Goal: Information Seeking & Learning: Learn about a topic

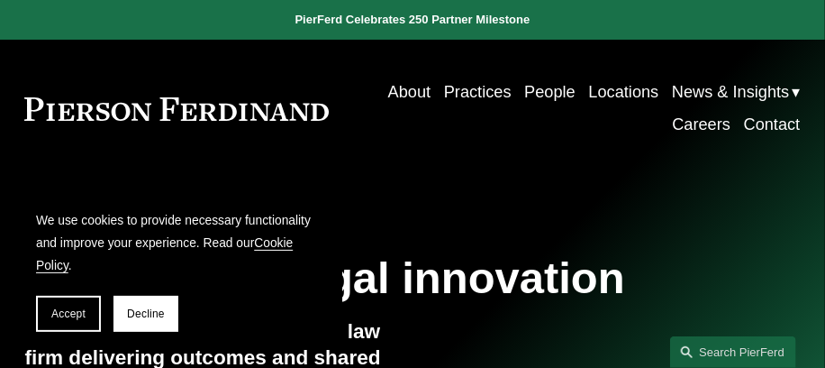
scroll to position [180, 0]
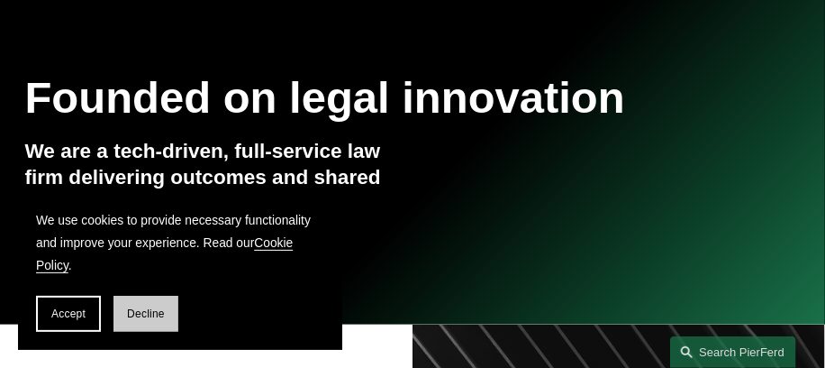
click at [147, 307] on span "Decline" at bounding box center [146, 313] width 38 height 13
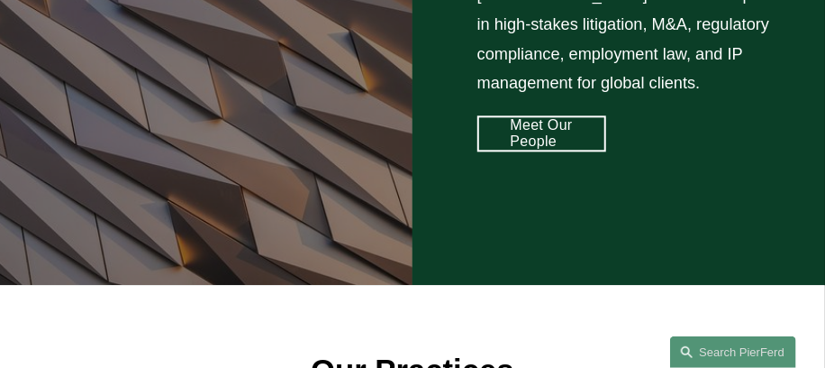
scroll to position [1201, 0]
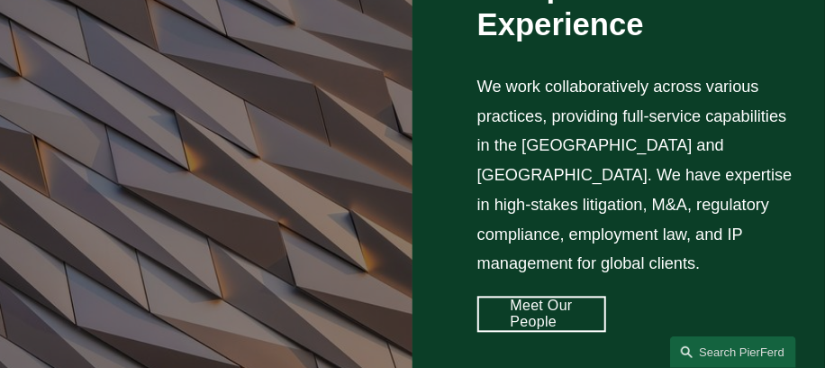
click at [533, 299] on link "Meet Our People" at bounding box center [543, 314] width 130 height 36
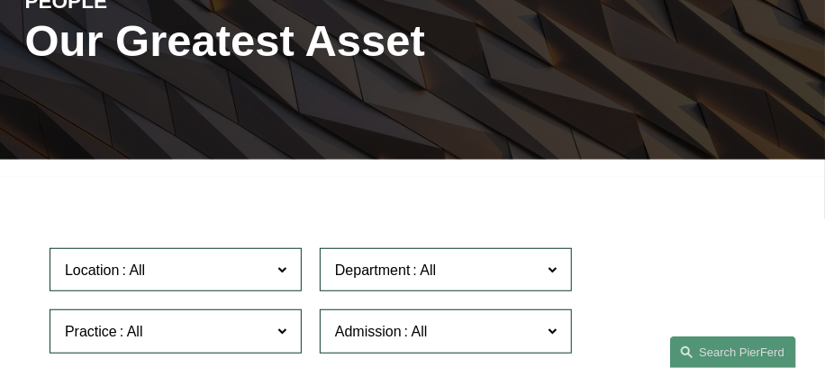
scroll to position [420, 0]
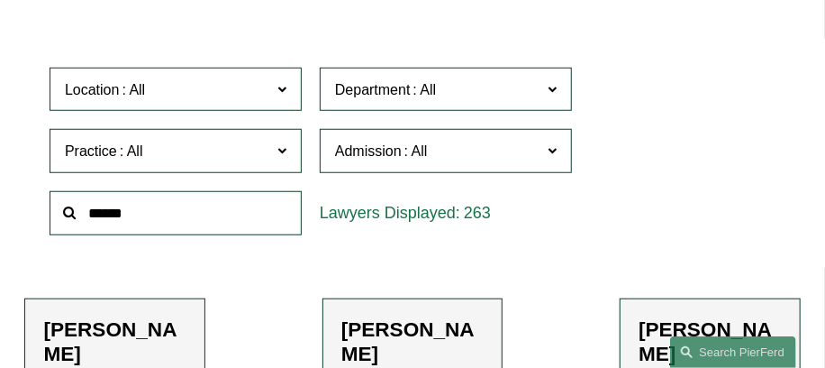
click at [286, 99] on span at bounding box center [282, 88] width 9 height 23
click at [0, 0] on link "All" at bounding box center [0, 0] width 0 height 0
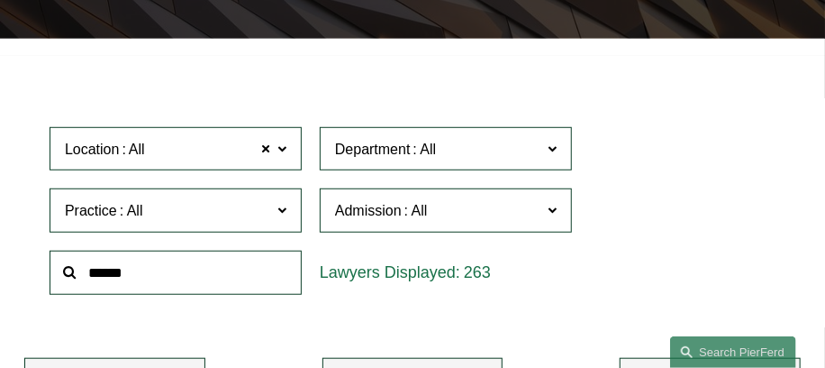
scroll to position [300, 0]
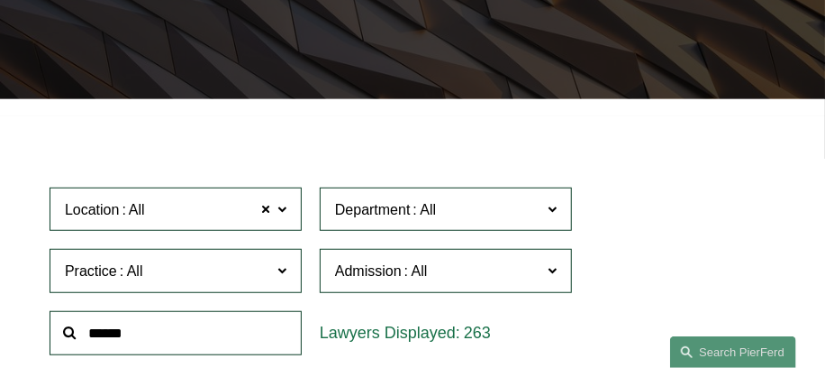
click at [281, 212] on span at bounding box center [282, 207] width 9 height 23
click at [0, 0] on link "New York" at bounding box center [0, 0] width 0 height 0
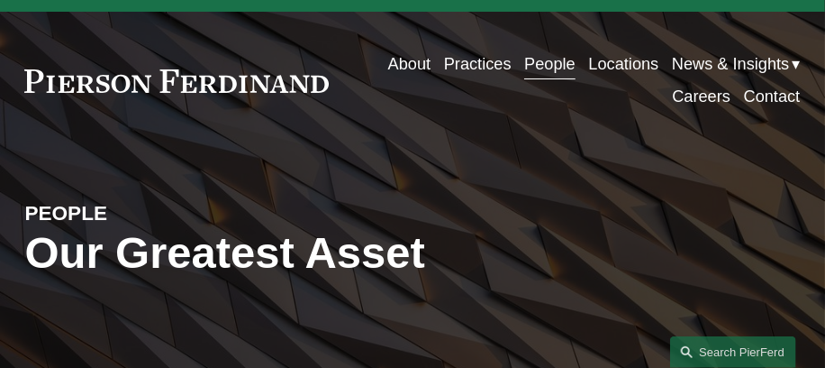
scroll to position [328, 0]
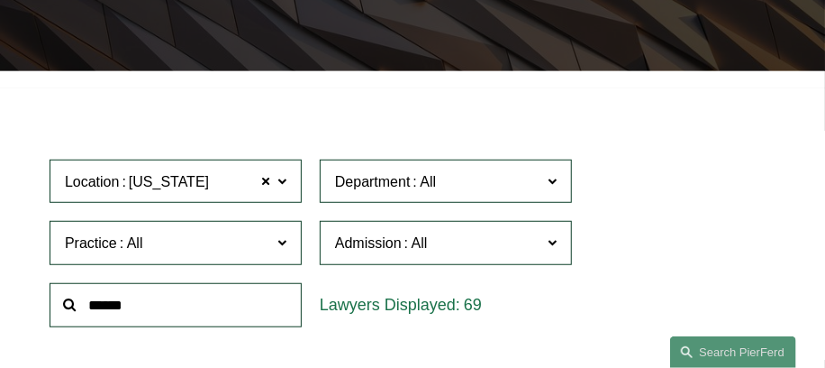
click at [291, 186] on label "Location New York" at bounding box center [176, 182] width 252 height 44
click at [0, 0] on link "[GEOGRAPHIC_DATA]" at bounding box center [0, 0] width 0 height 0
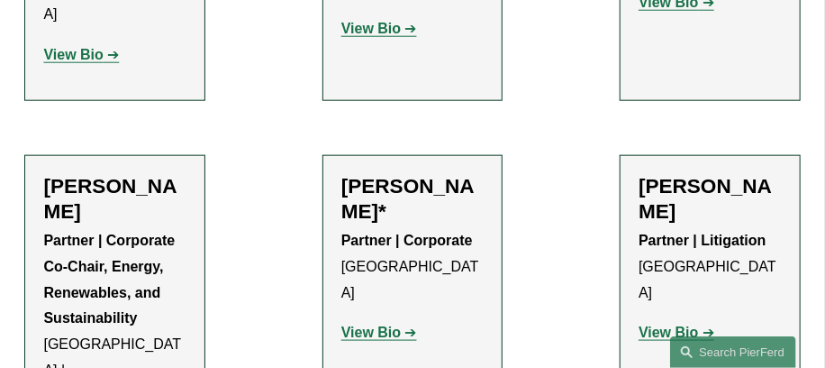
scroll to position [2605, 0]
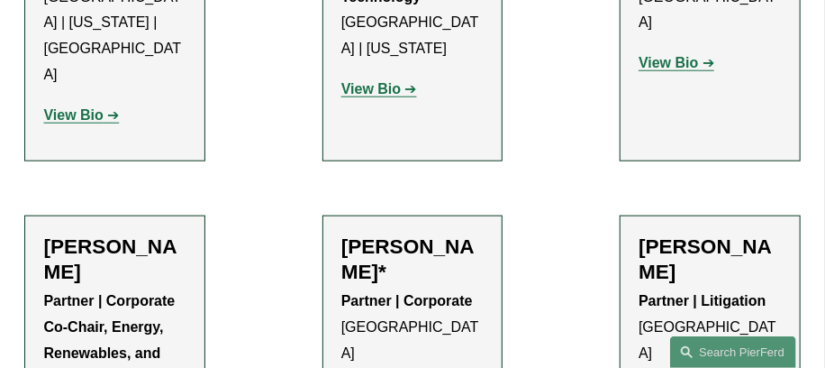
scroll to position [2906, 0]
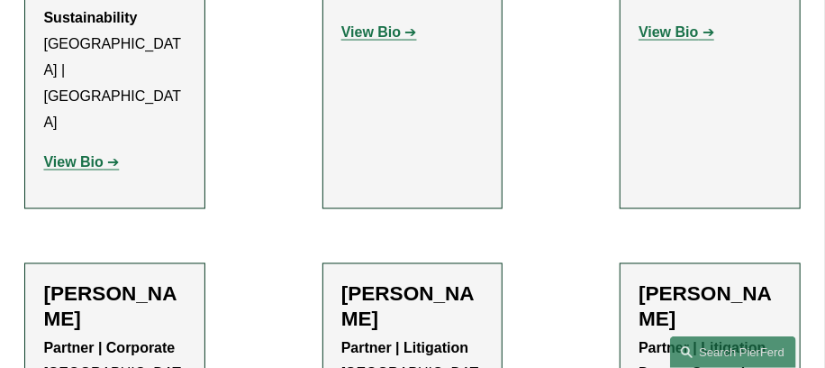
scroll to position [3086, 0]
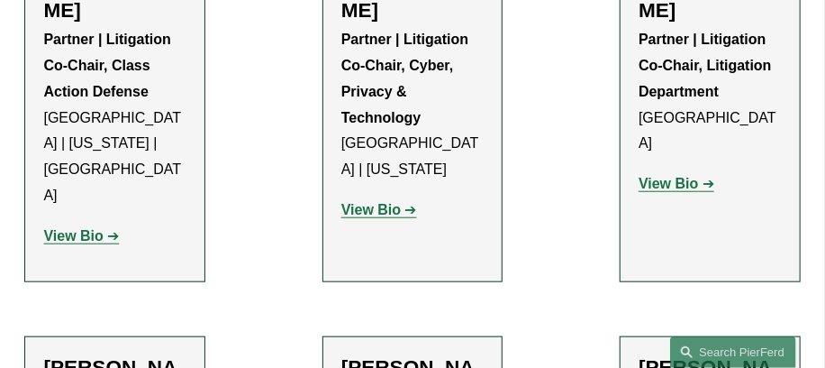
scroll to position [2605, 0]
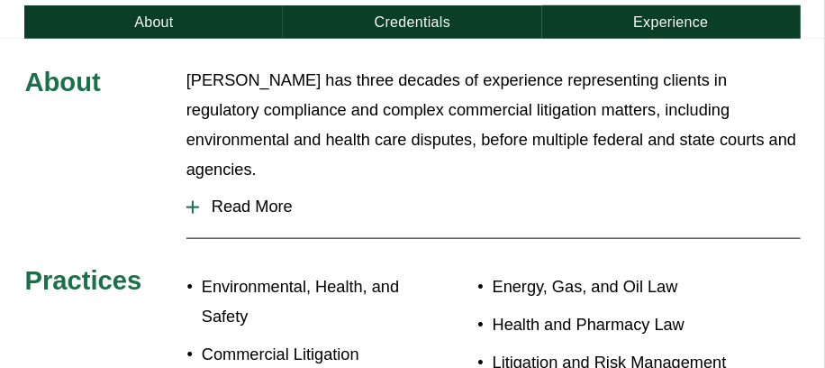
scroll to position [650, 0]
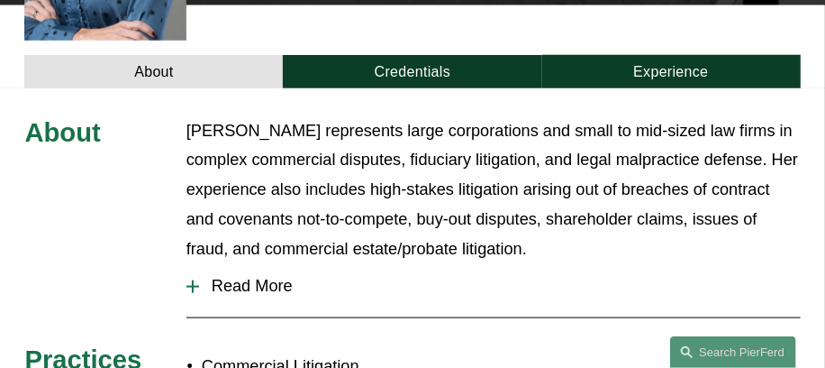
scroll to position [661, 0]
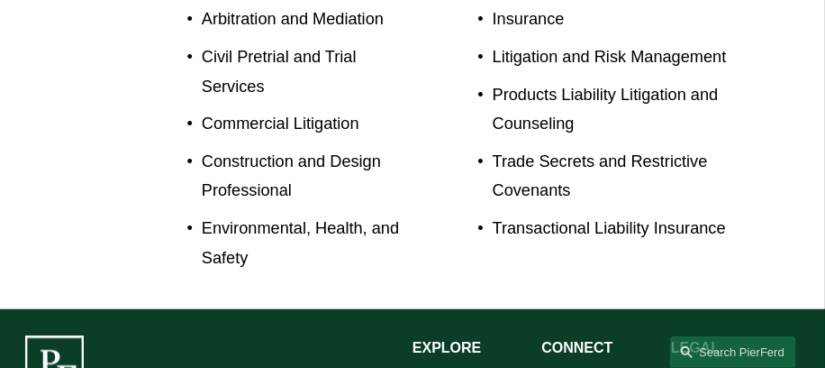
scroll to position [1270, 0]
